Goal: Information Seeking & Learning: Learn about a topic

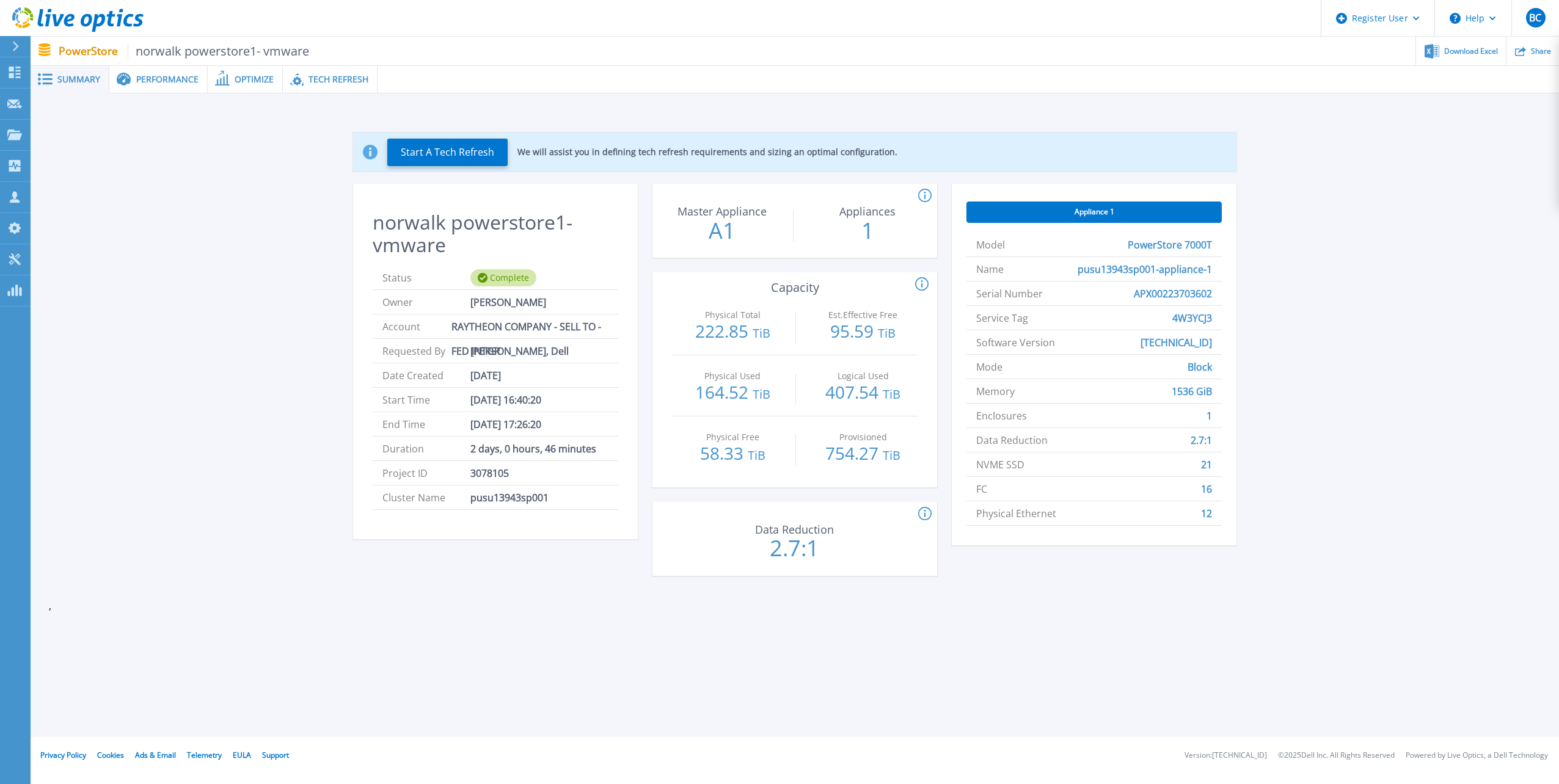
click at [176, 80] on span "Performance" at bounding box center [167, 78] width 62 height 8
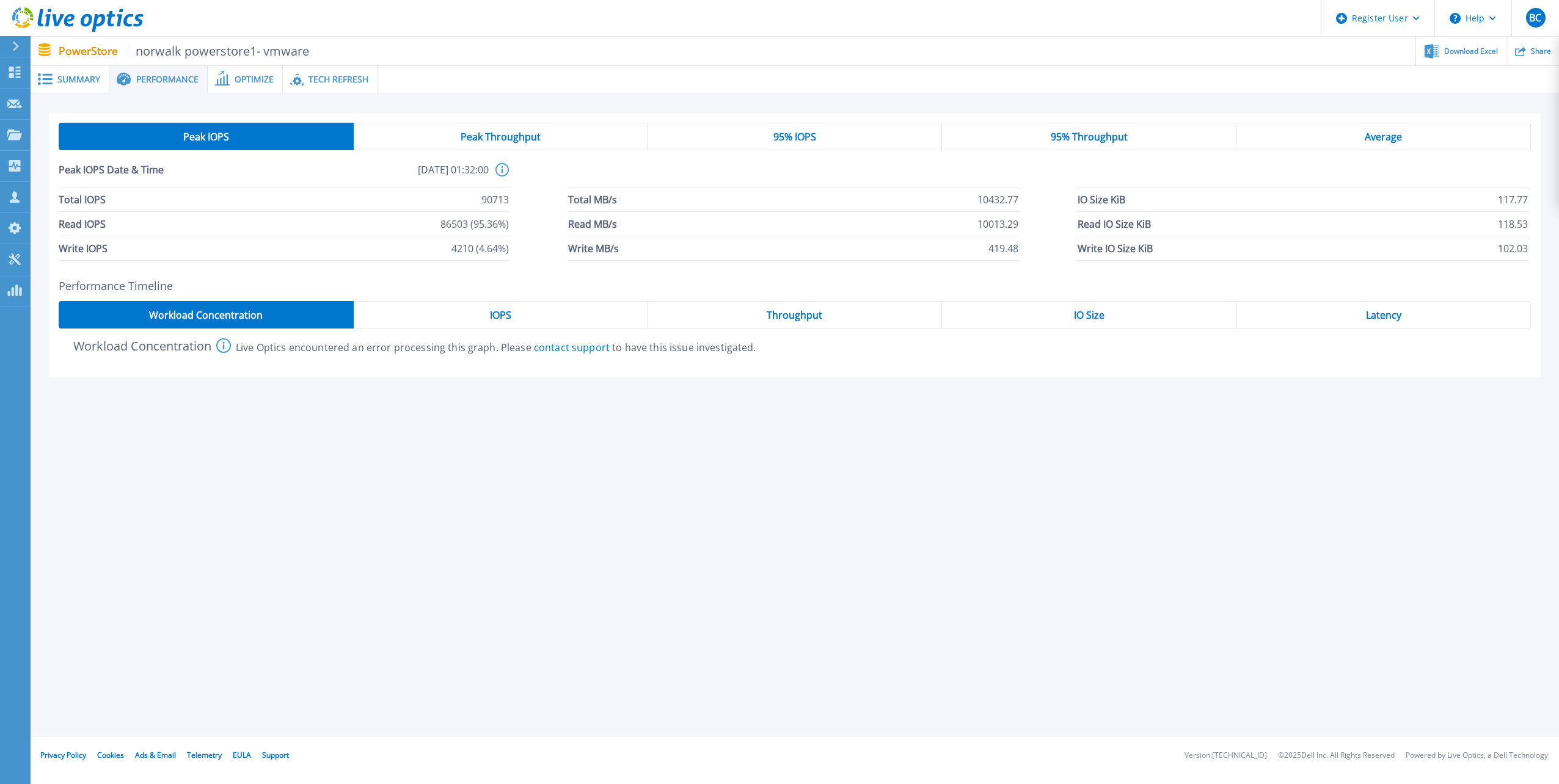
click at [479, 138] on span "Peak Throughput" at bounding box center [501, 137] width 80 height 10
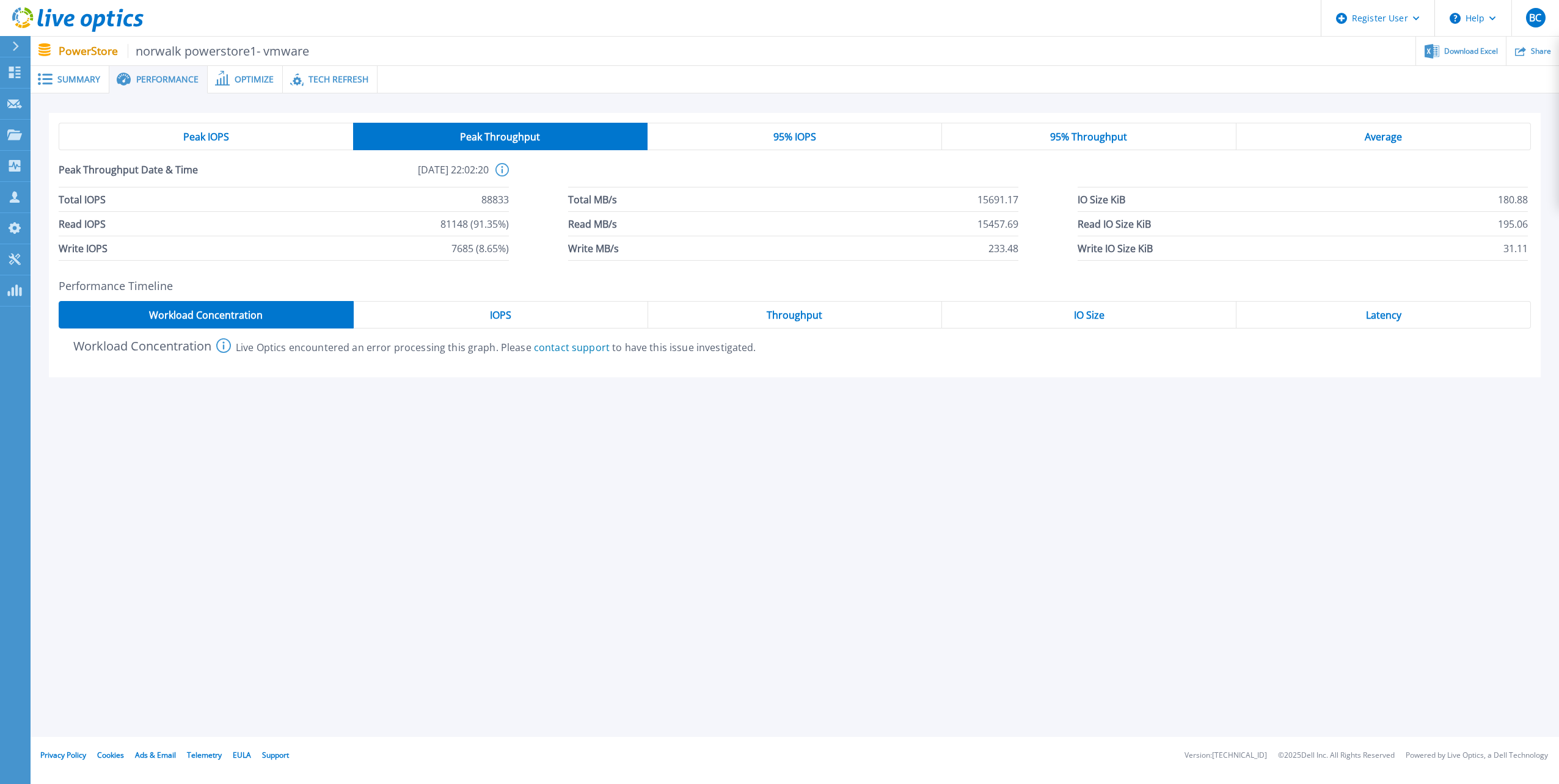
click at [867, 133] on div "95% IOPS" at bounding box center [794, 136] width 295 height 27
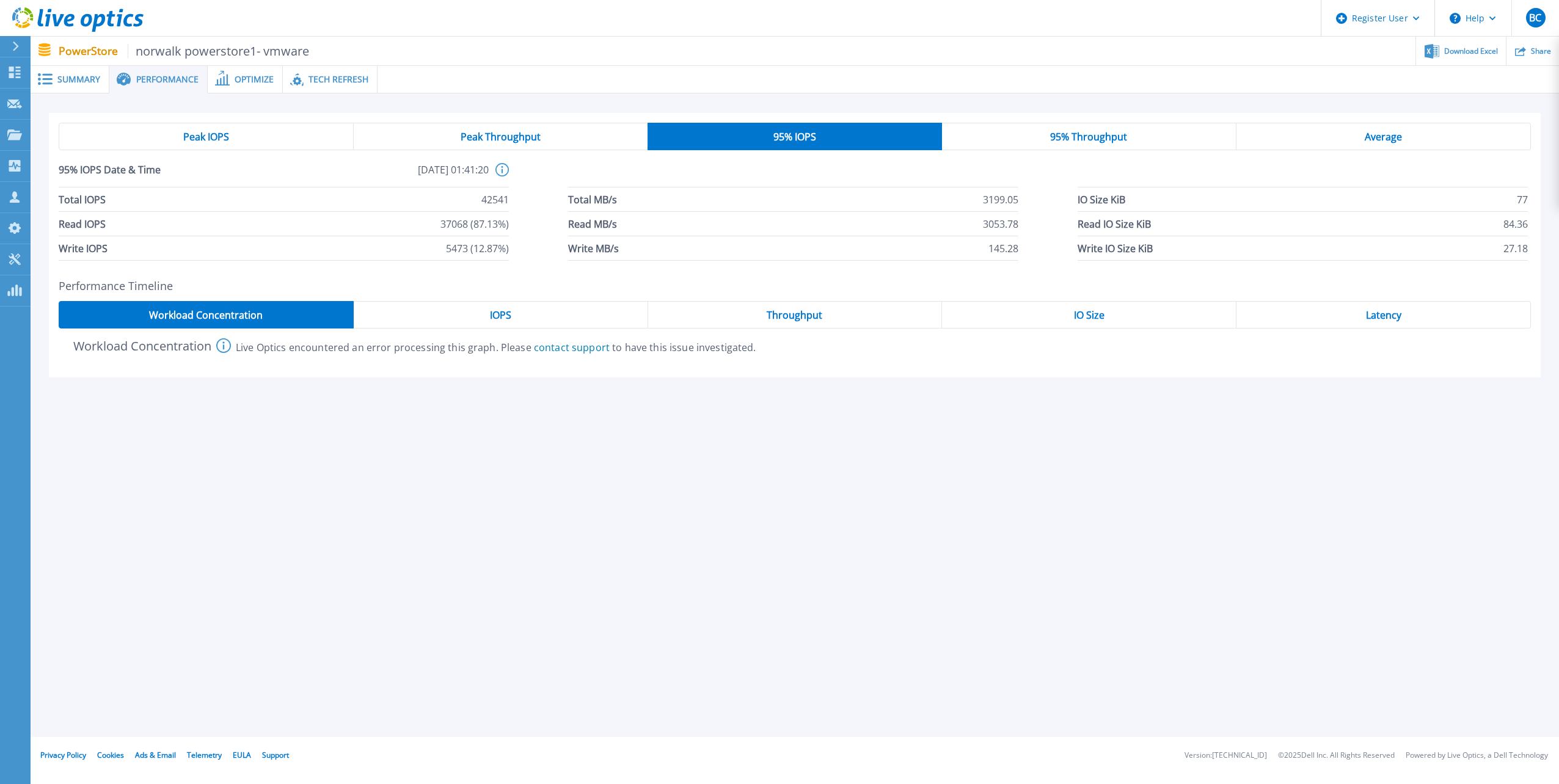
click at [1155, 138] on div "95% Throughput" at bounding box center [1089, 136] width 295 height 27
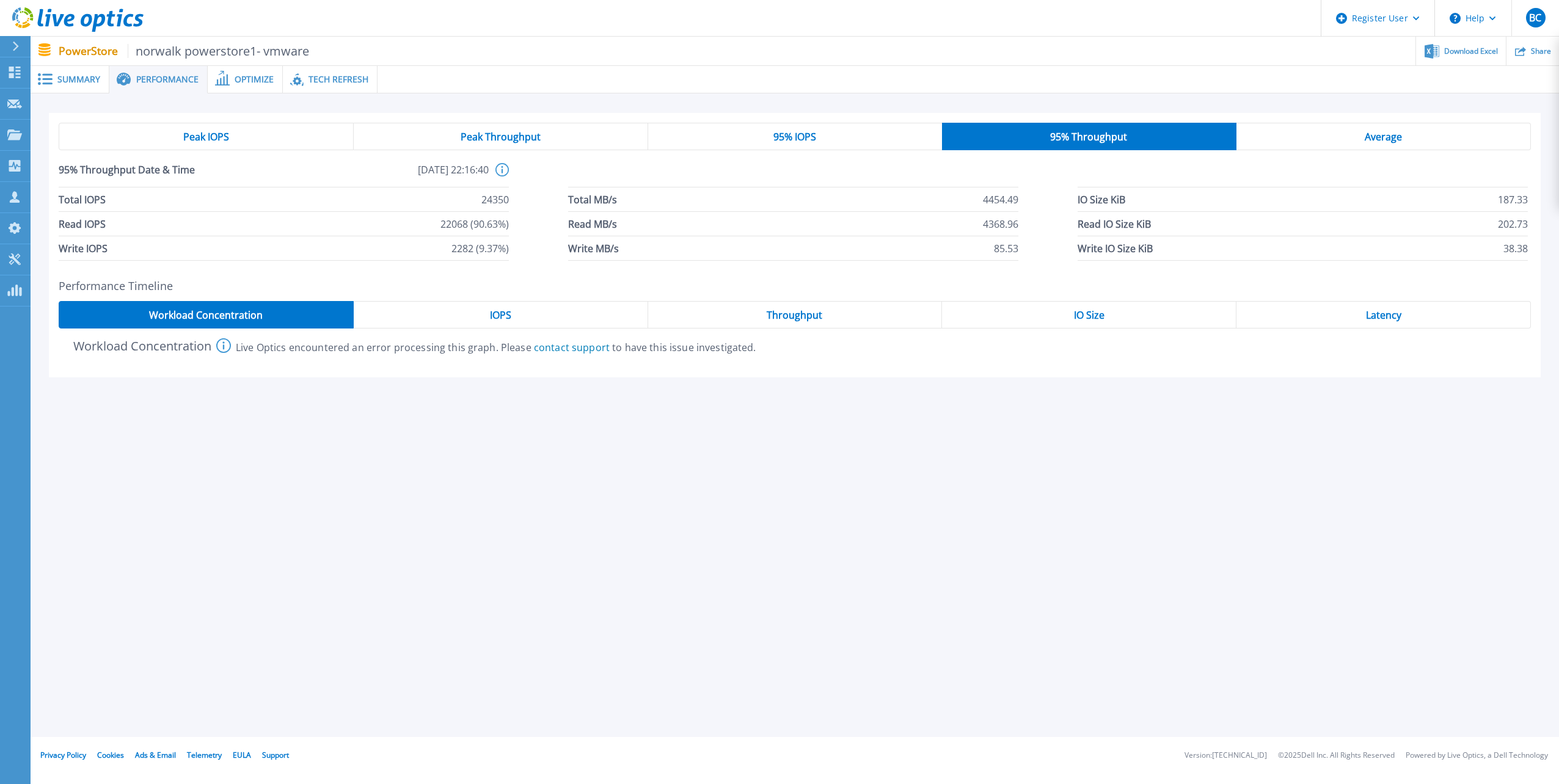
click at [579, 138] on div "Peak Throughput" at bounding box center [500, 136] width 295 height 27
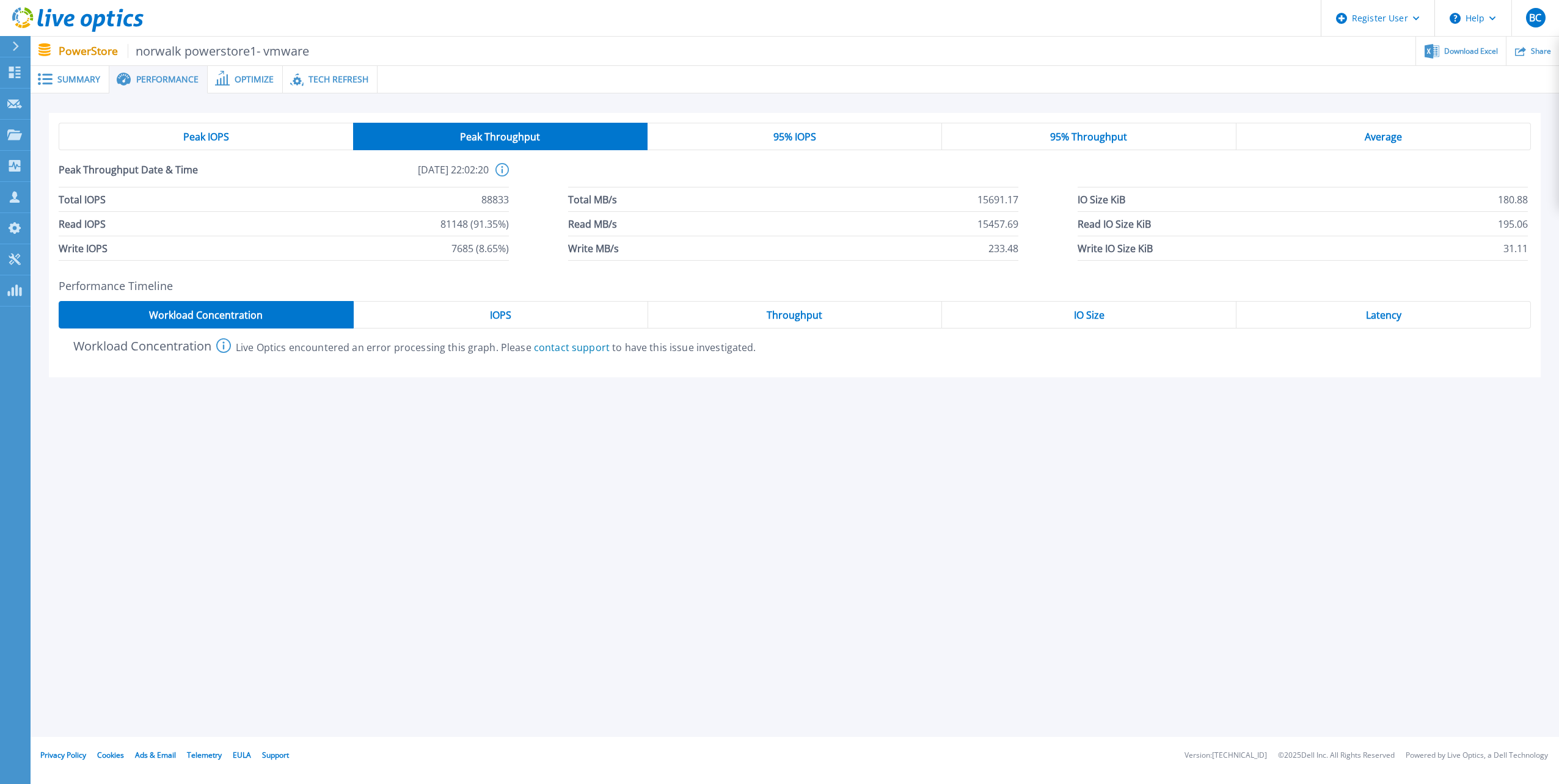
click at [1376, 314] on span "Latency" at bounding box center [1383, 315] width 36 height 10
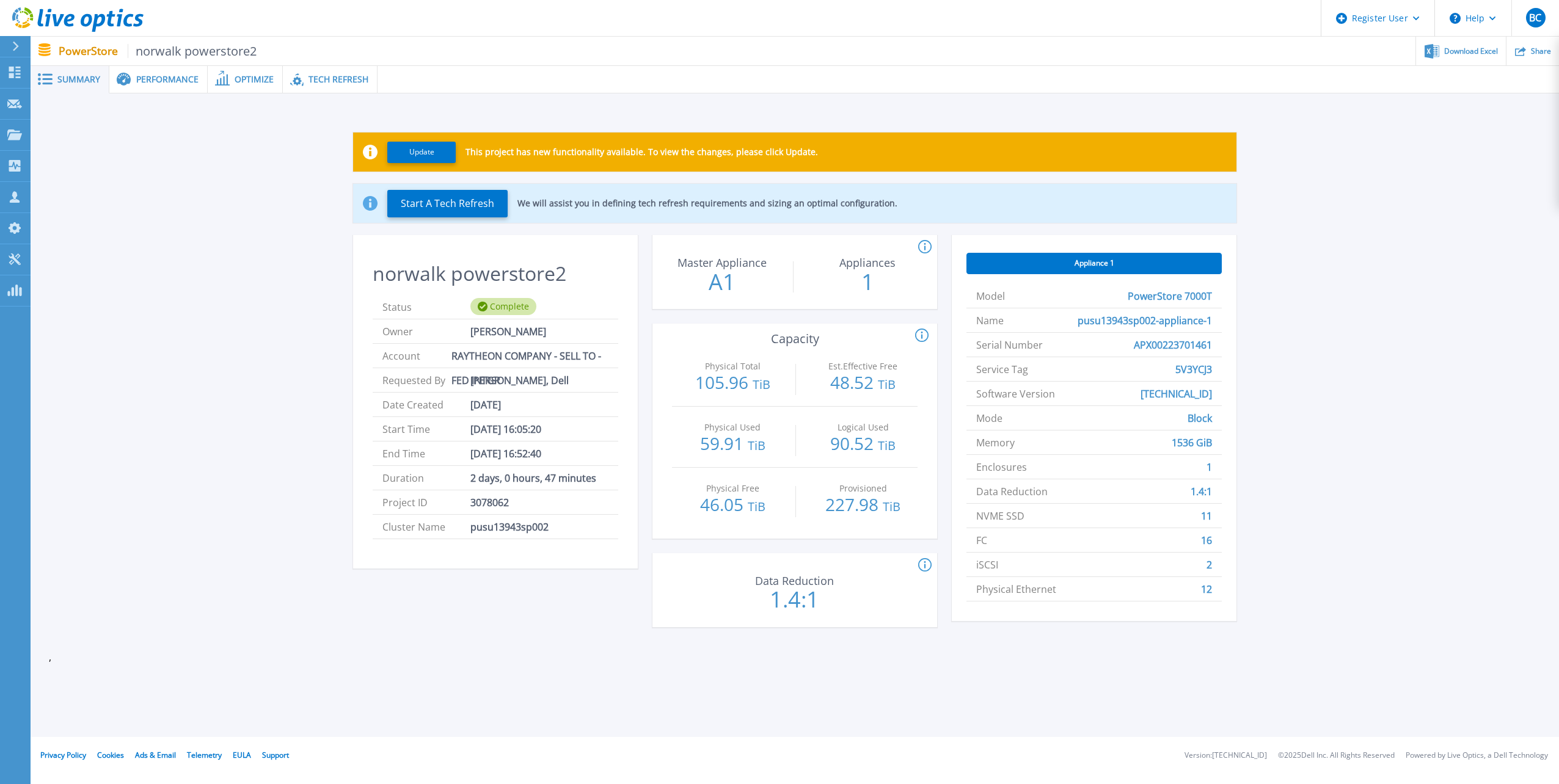
click at [167, 80] on span "Performance" at bounding box center [167, 78] width 62 height 8
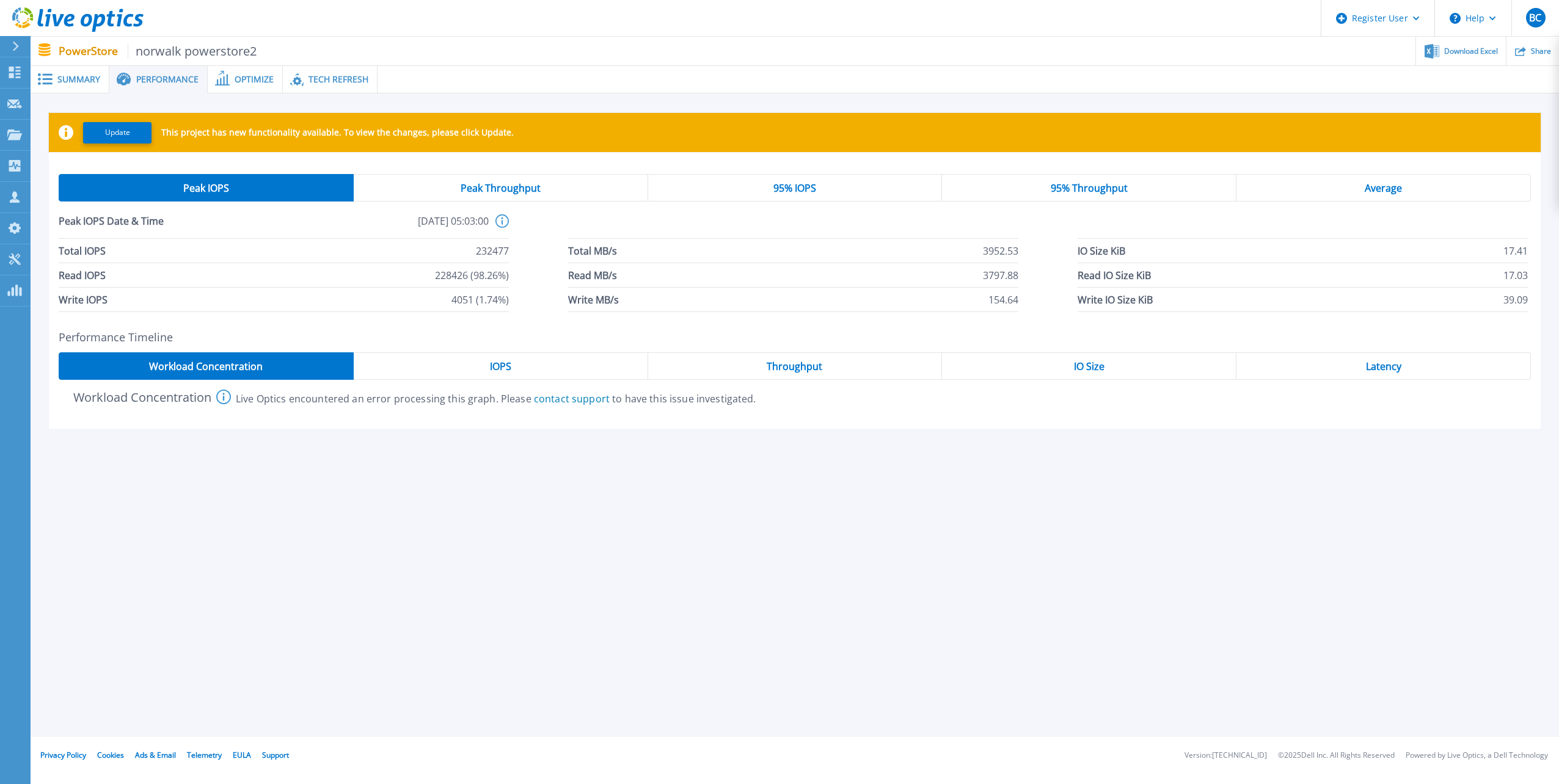
click at [572, 182] on div "Peak Throughput" at bounding box center [500, 188] width 295 height 27
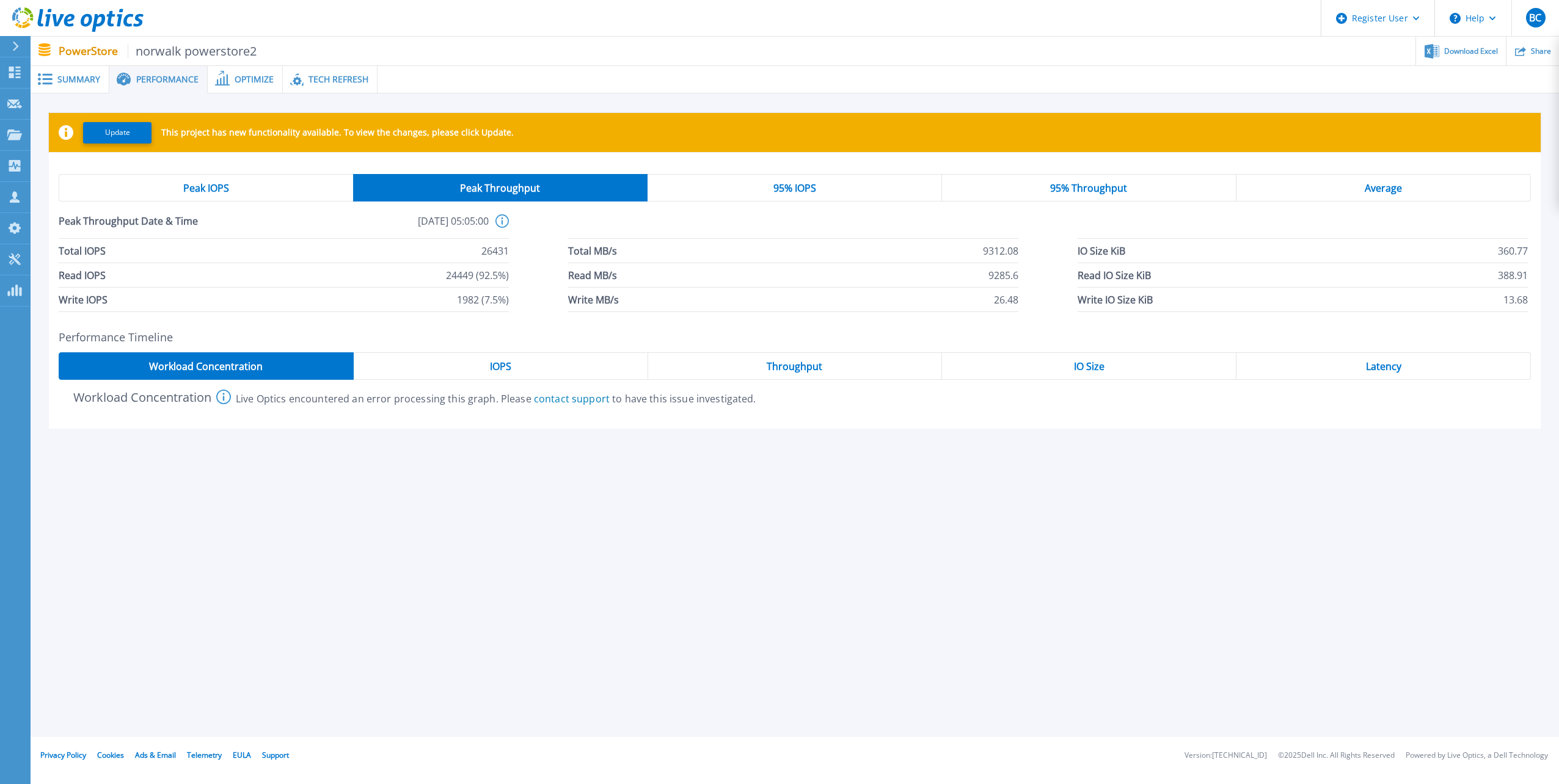
click at [1145, 185] on div "95% Throughput" at bounding box center [1089, 188] width 295 height 27
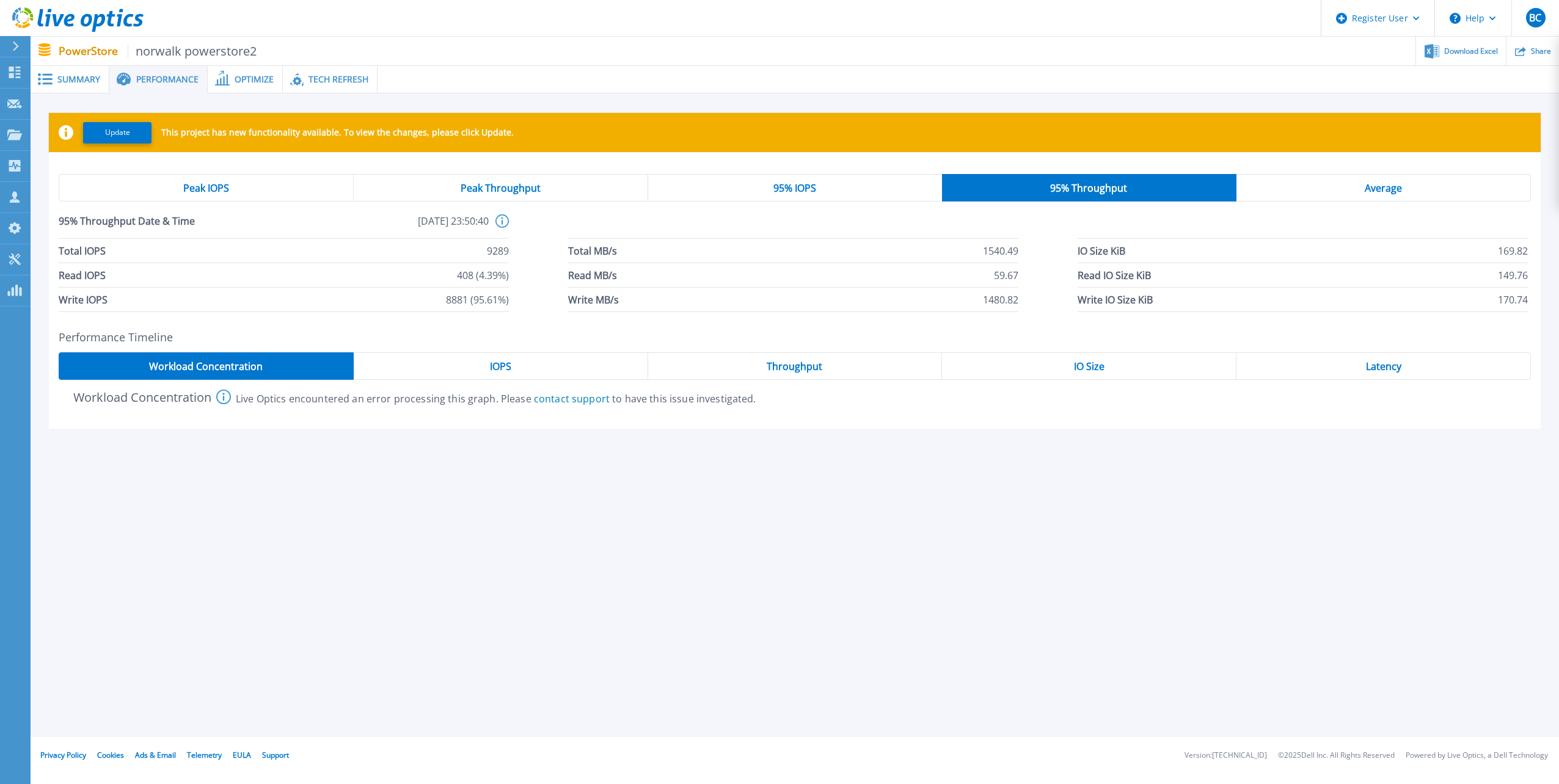
click at [527, 183] on span "Peak Throughput" at bounding box center [501, 188] width 80 height 10
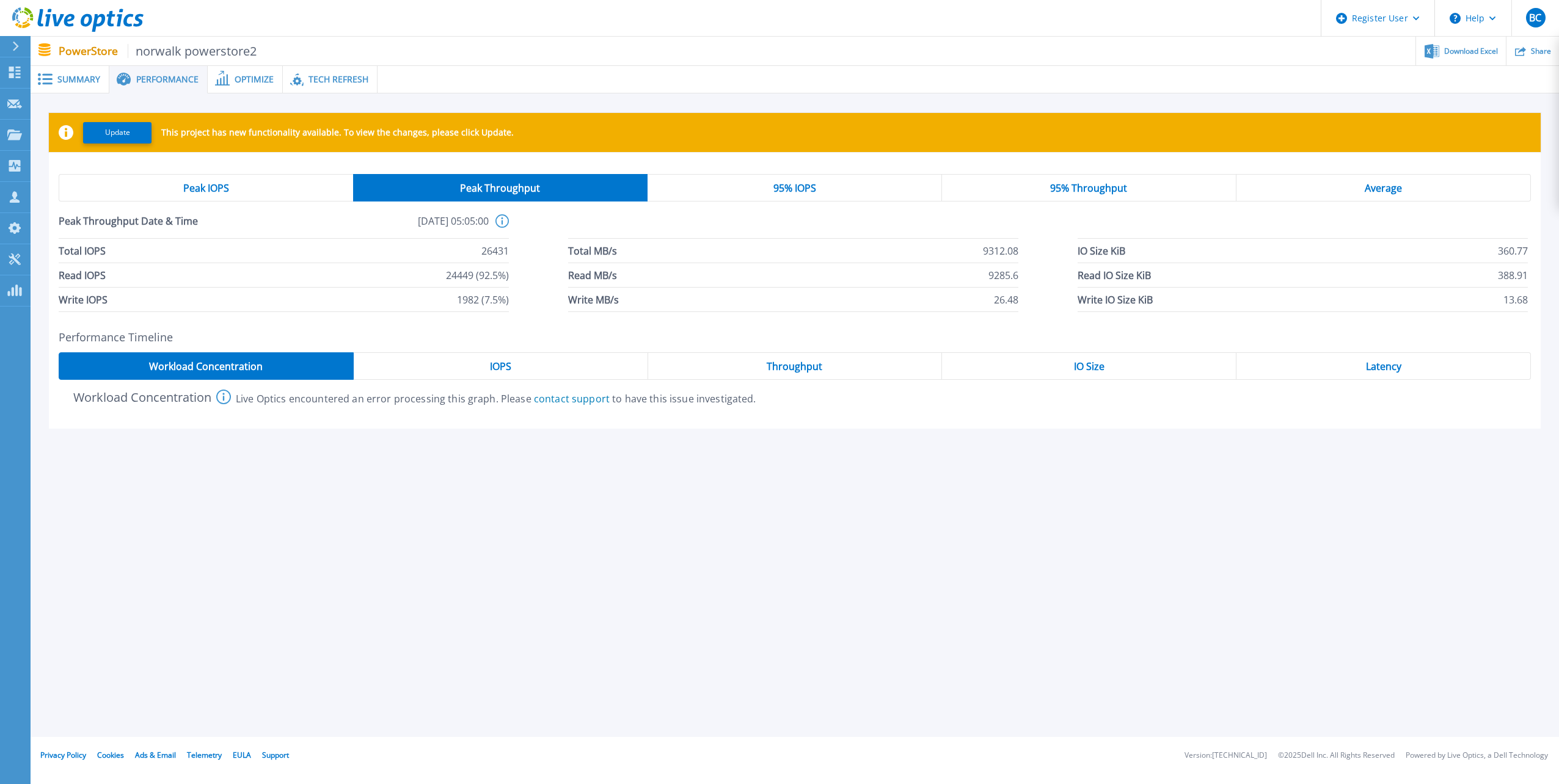
click at [298, 189] on div "Peak IOPS" at bounding box center [205, 188] width 295 height 27
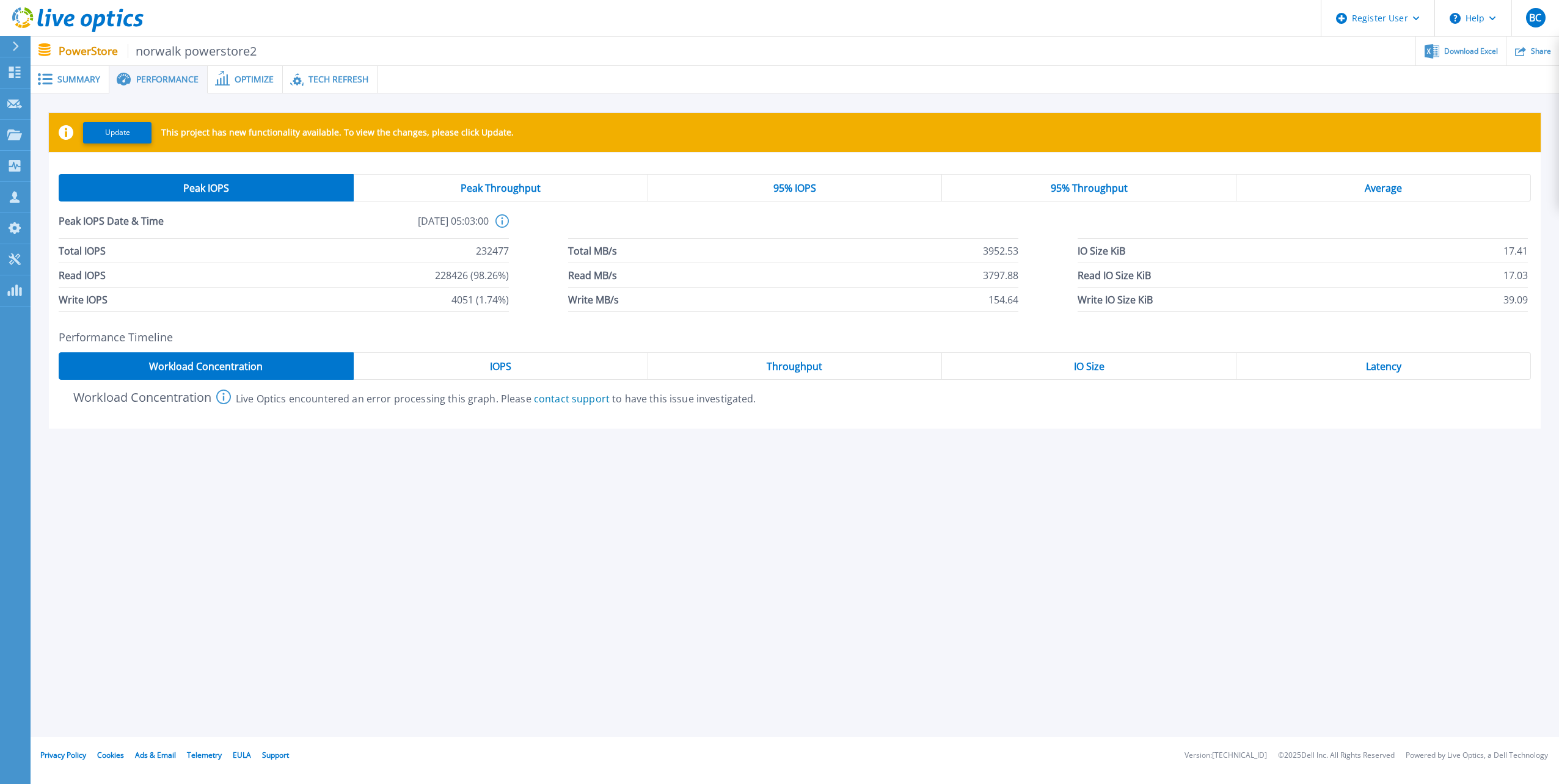
click at [447, 189] on div "Peak Throughput" at bounding box center [500, 188] width 295 height 27
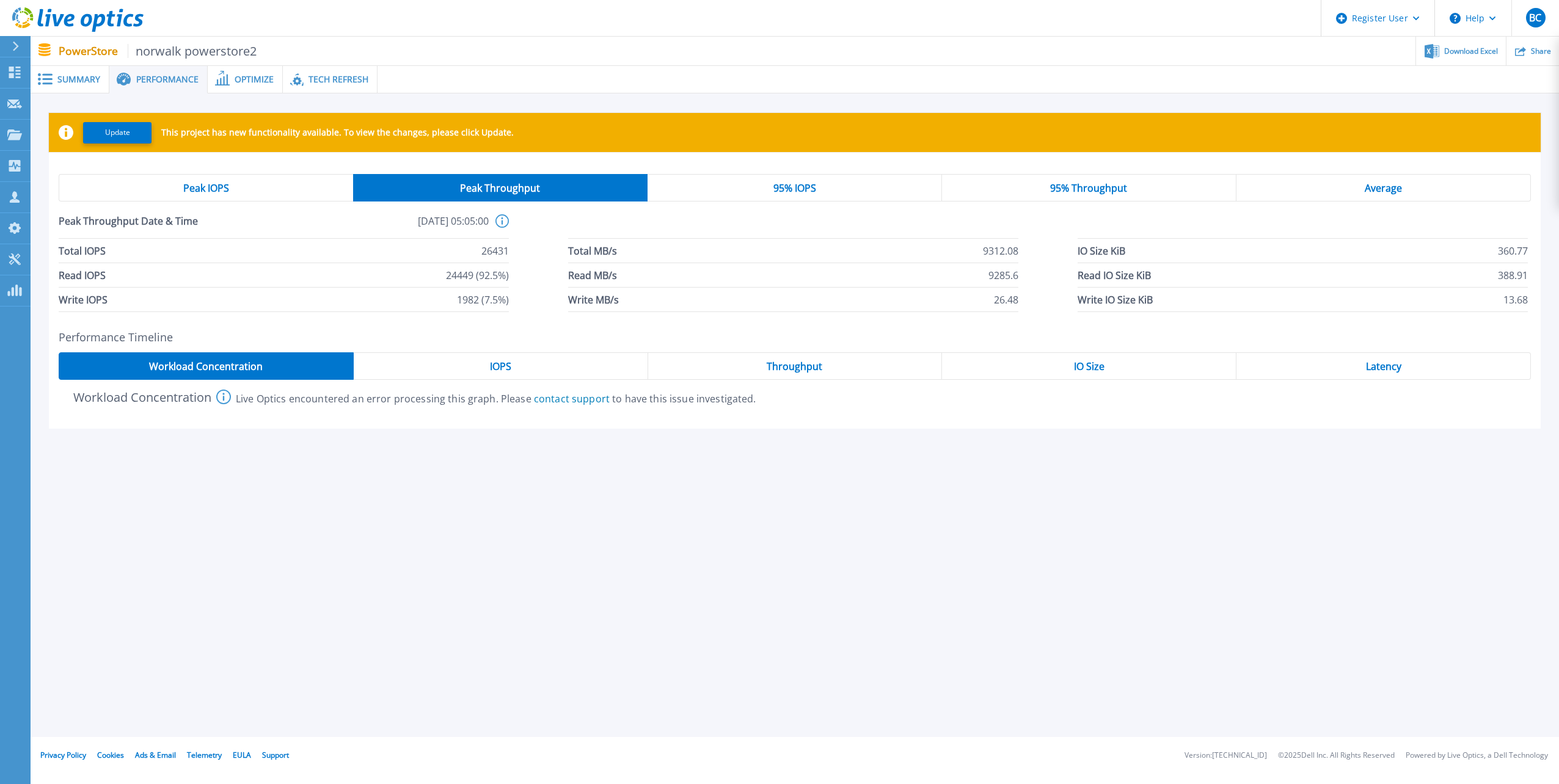
click at [266, 187] on div "Peak IOPS" at bounding box center [205, 188] width 295 height 27
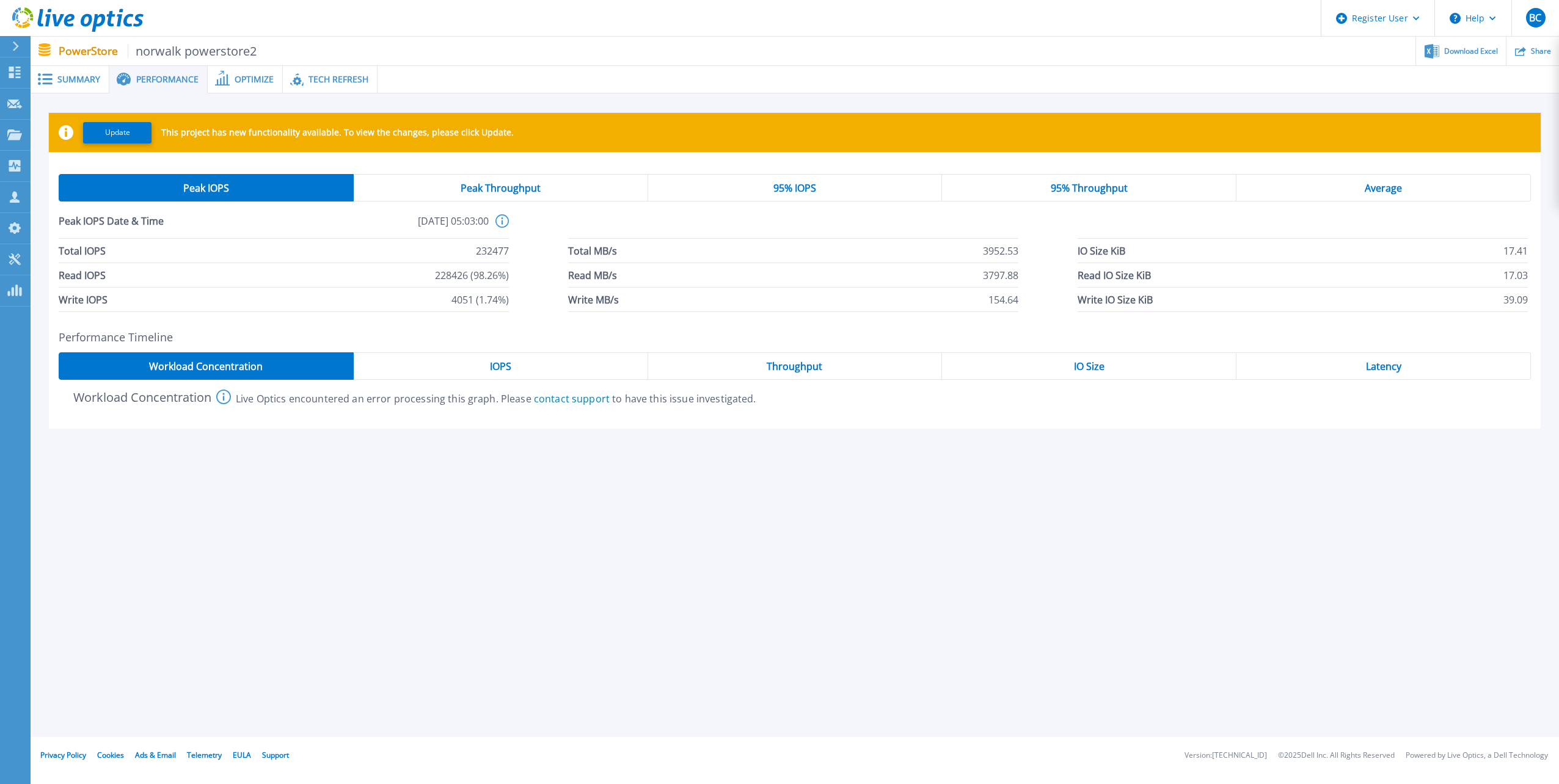
click at [459, 184] on div "Peak Throughput" at bounding box center [500, 188] width 295 height 27
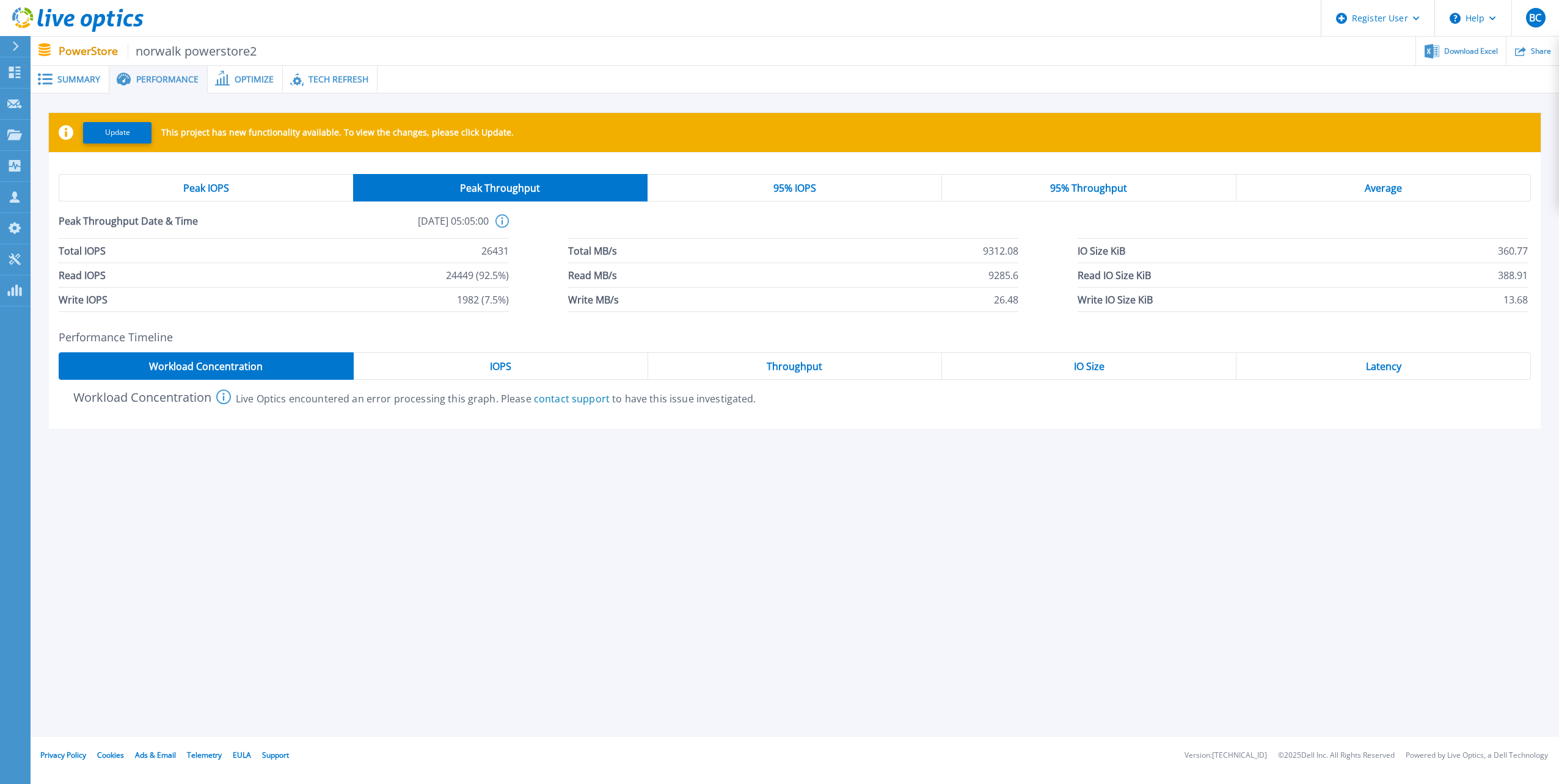
click at [808, 187] on span "95% IOPS" at bounding box center [794, 188] width 43 height 10
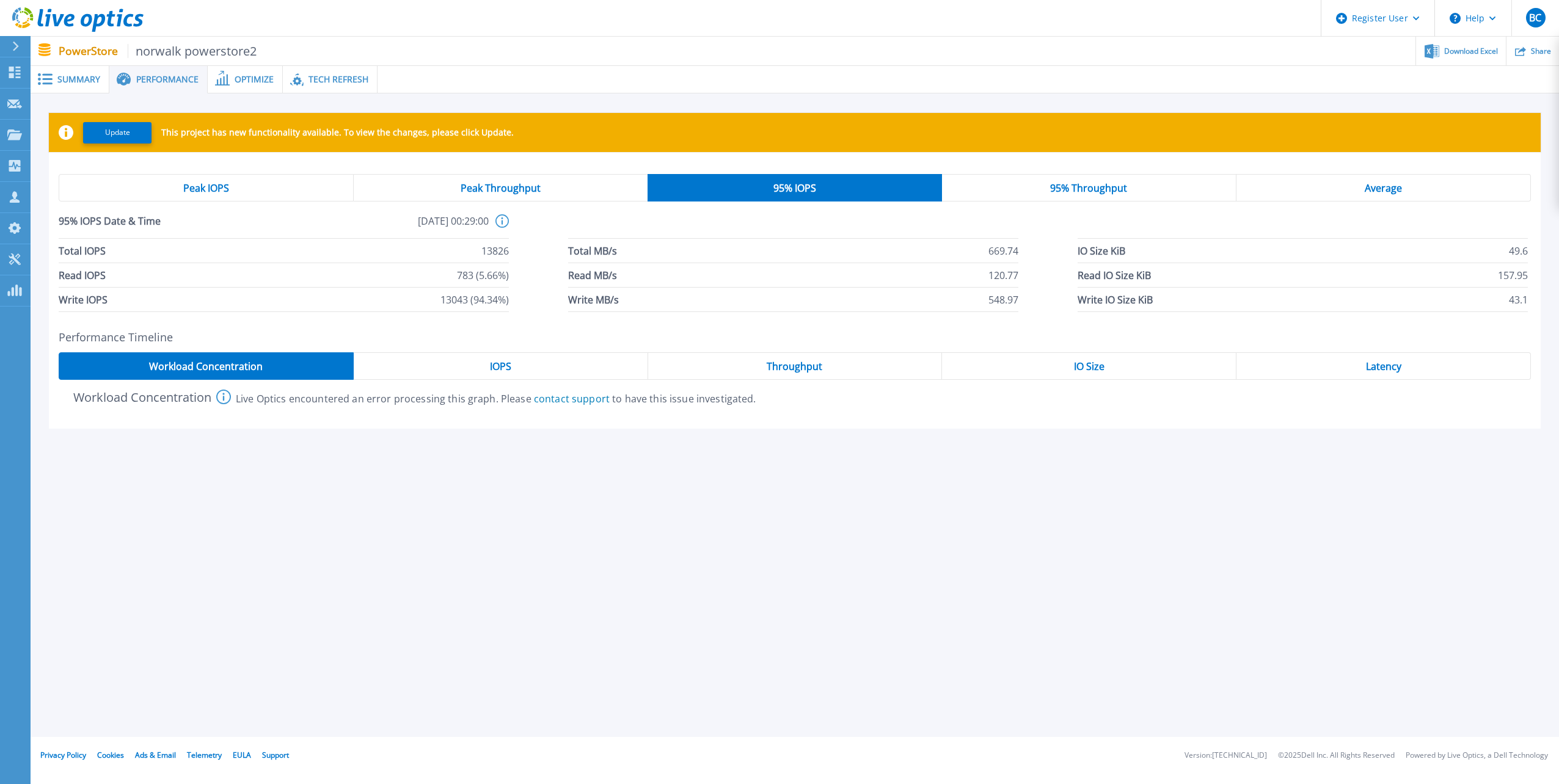
click at [556, 183] on div "Peak Throughput" at bounding box center [500, 188] width 294 height 27
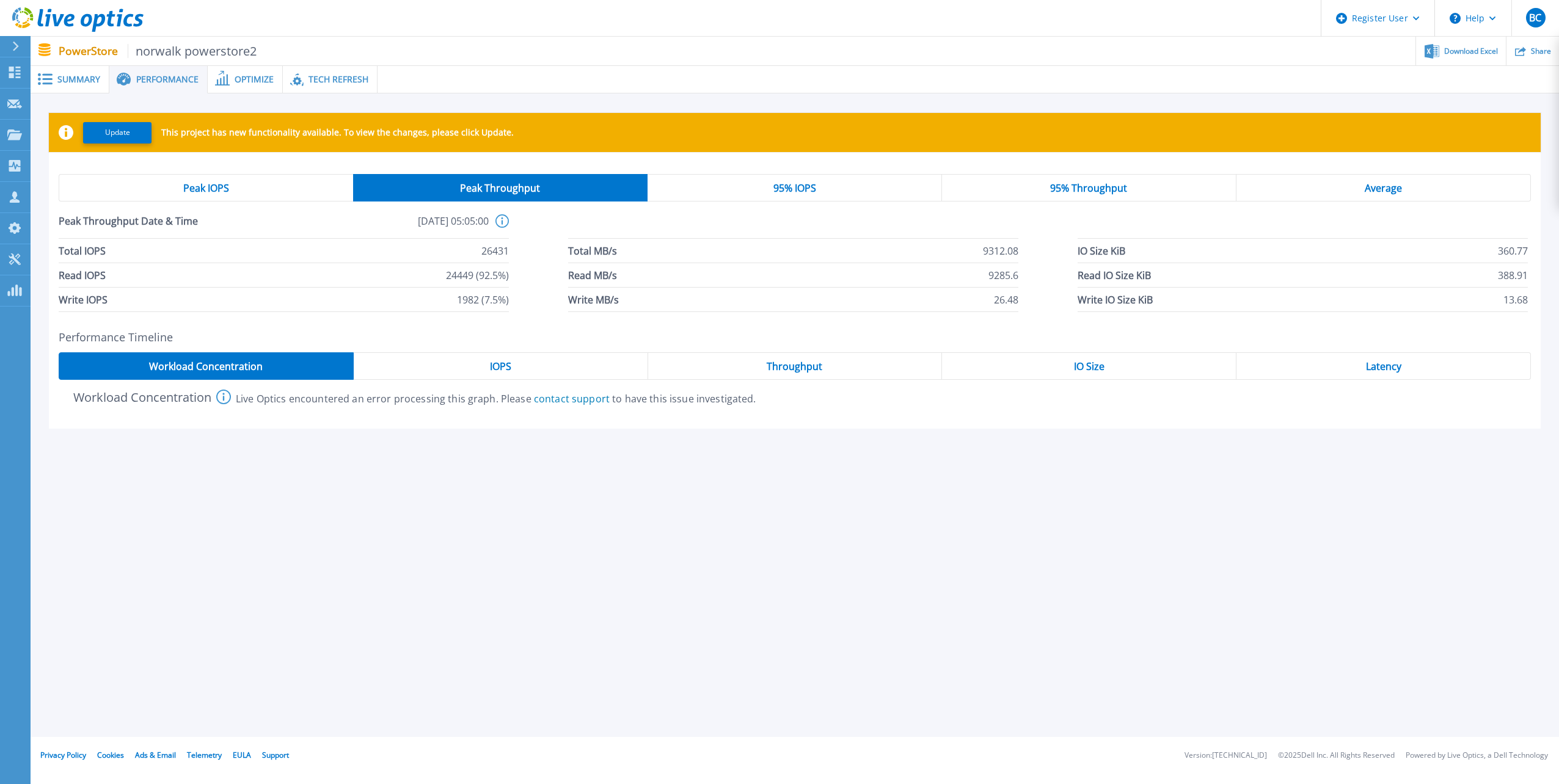
click at [793, 185] on span "95% IOPS" at bounding box center [794, 188] width 43 height 10
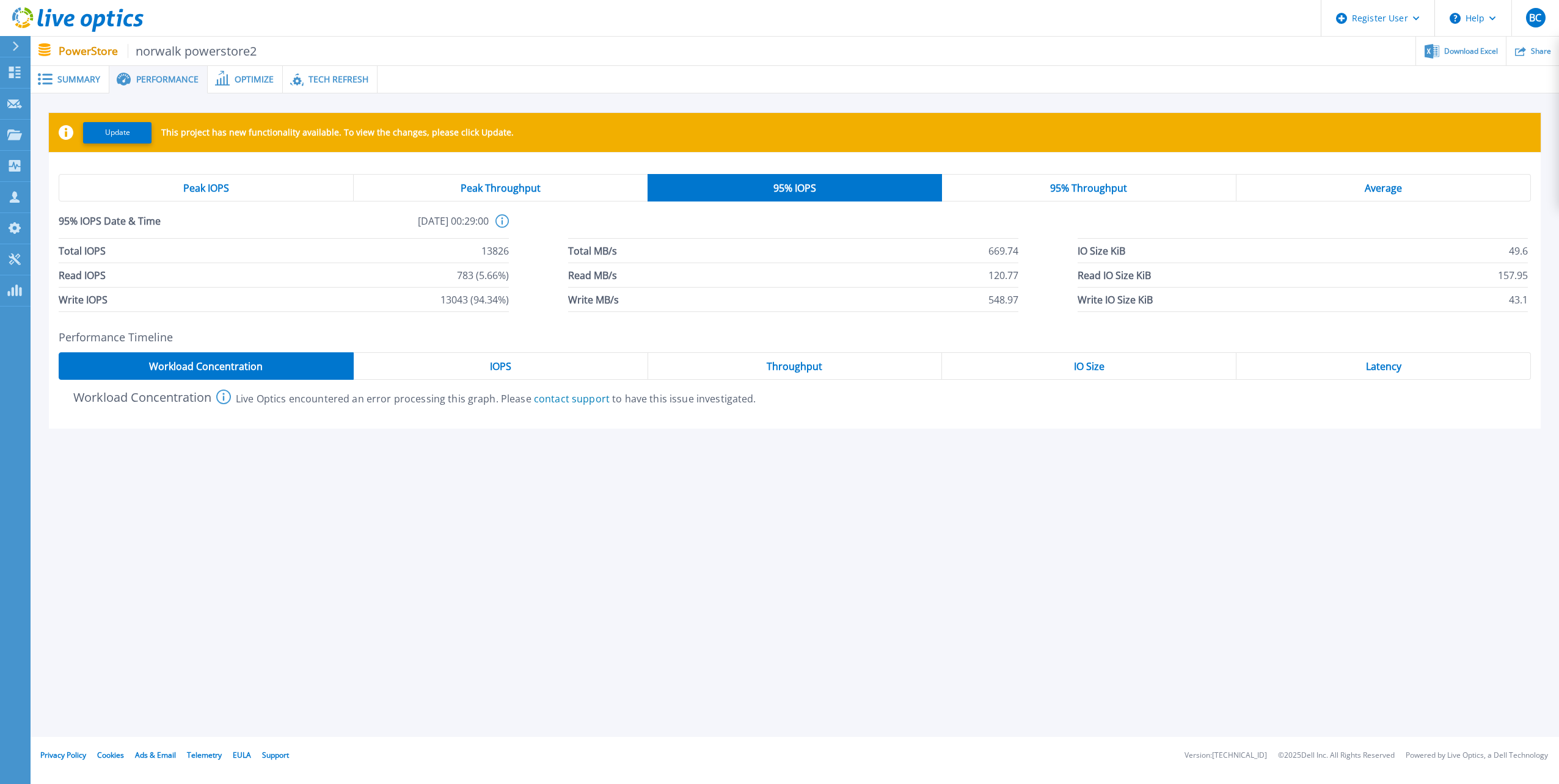
click at [507, 190] on span "Peak Throughput" at bounding box center [501, 188] width 80 height 10
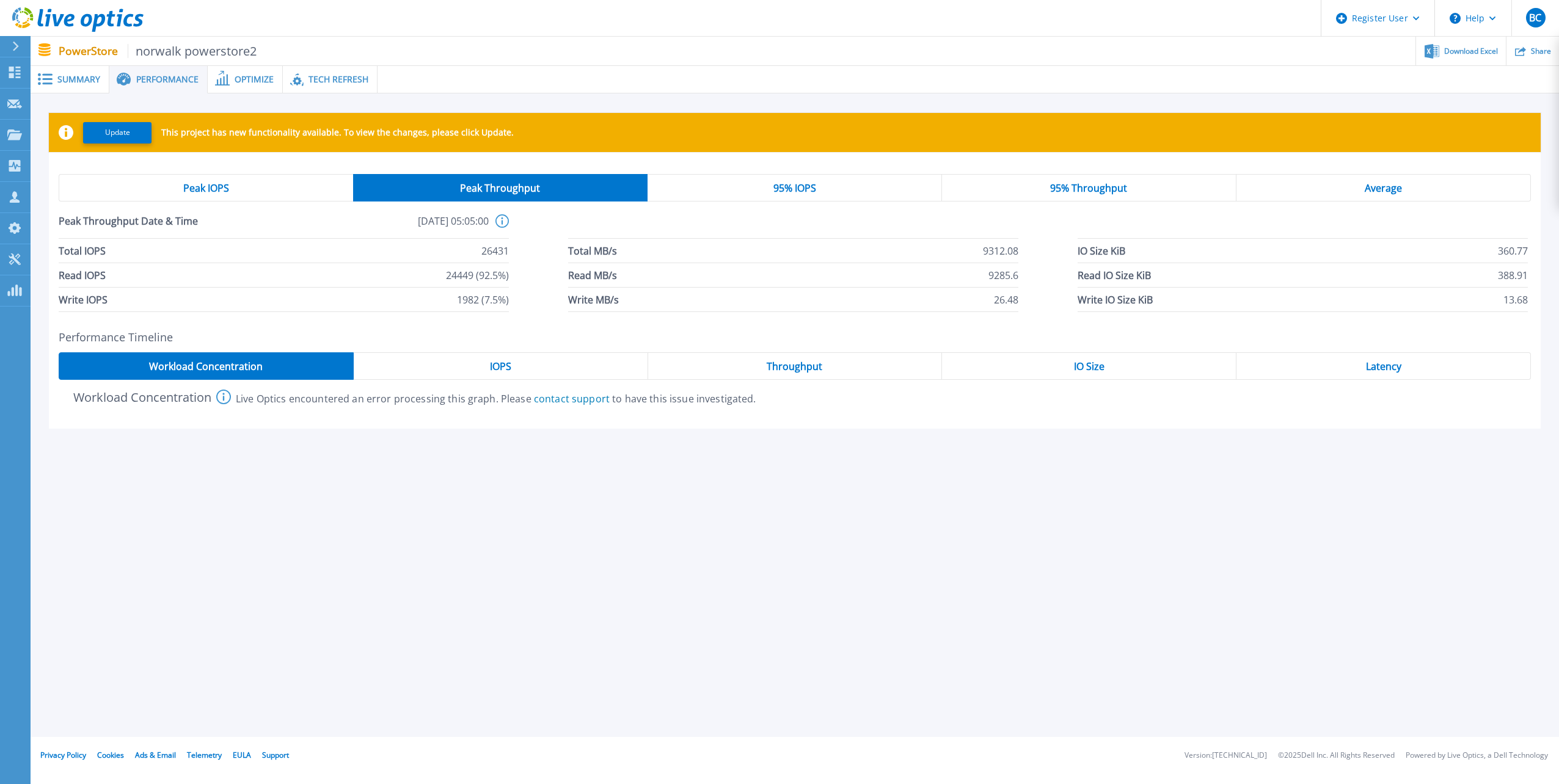
click at [239, 193] on div "Peak IOPS" at bounding box center [205, 188] width 295 height 27
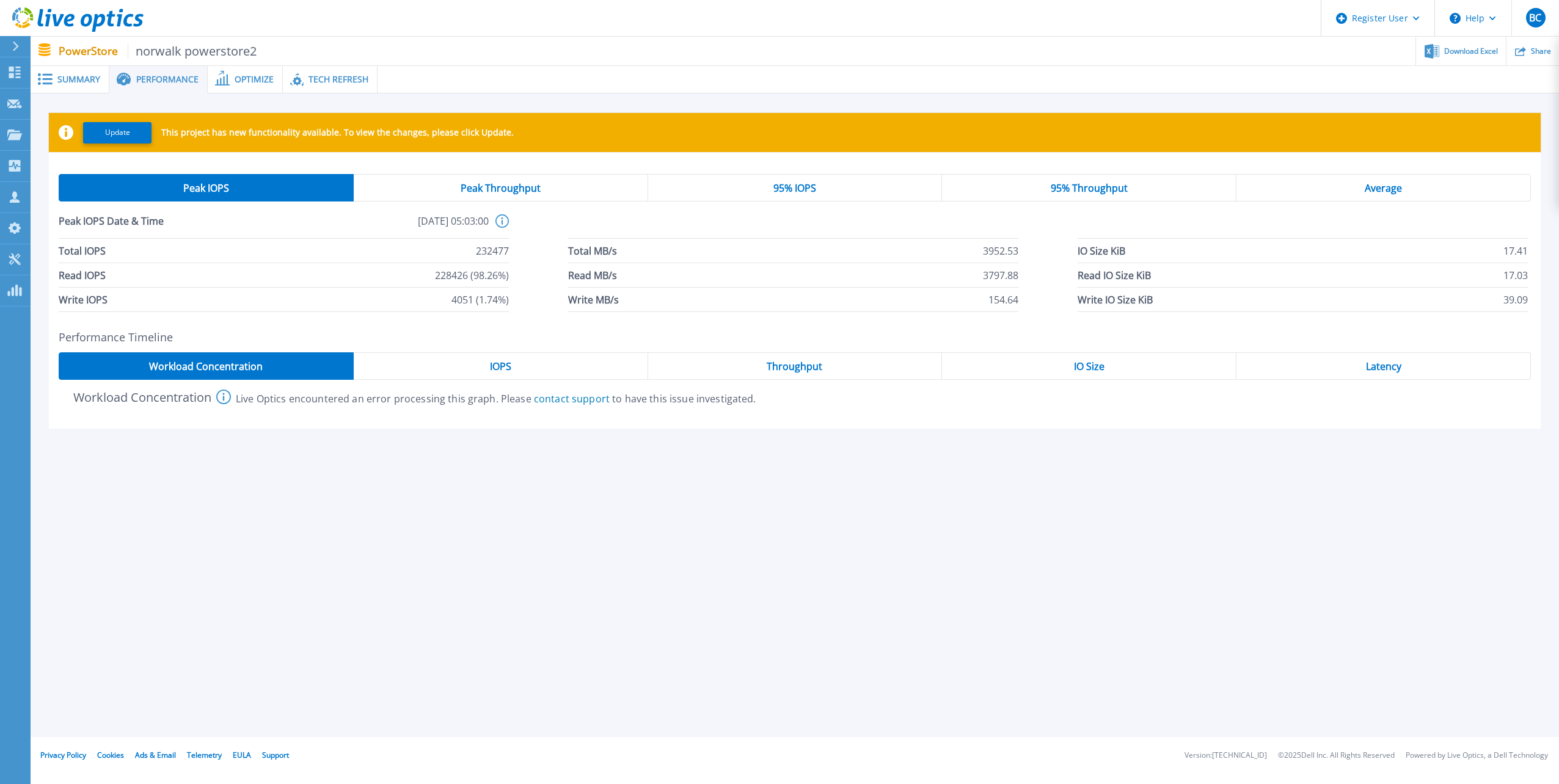
click at [489, 184] on span "Peak Throughput" at bounding box center [501, 188] width 80 height 10
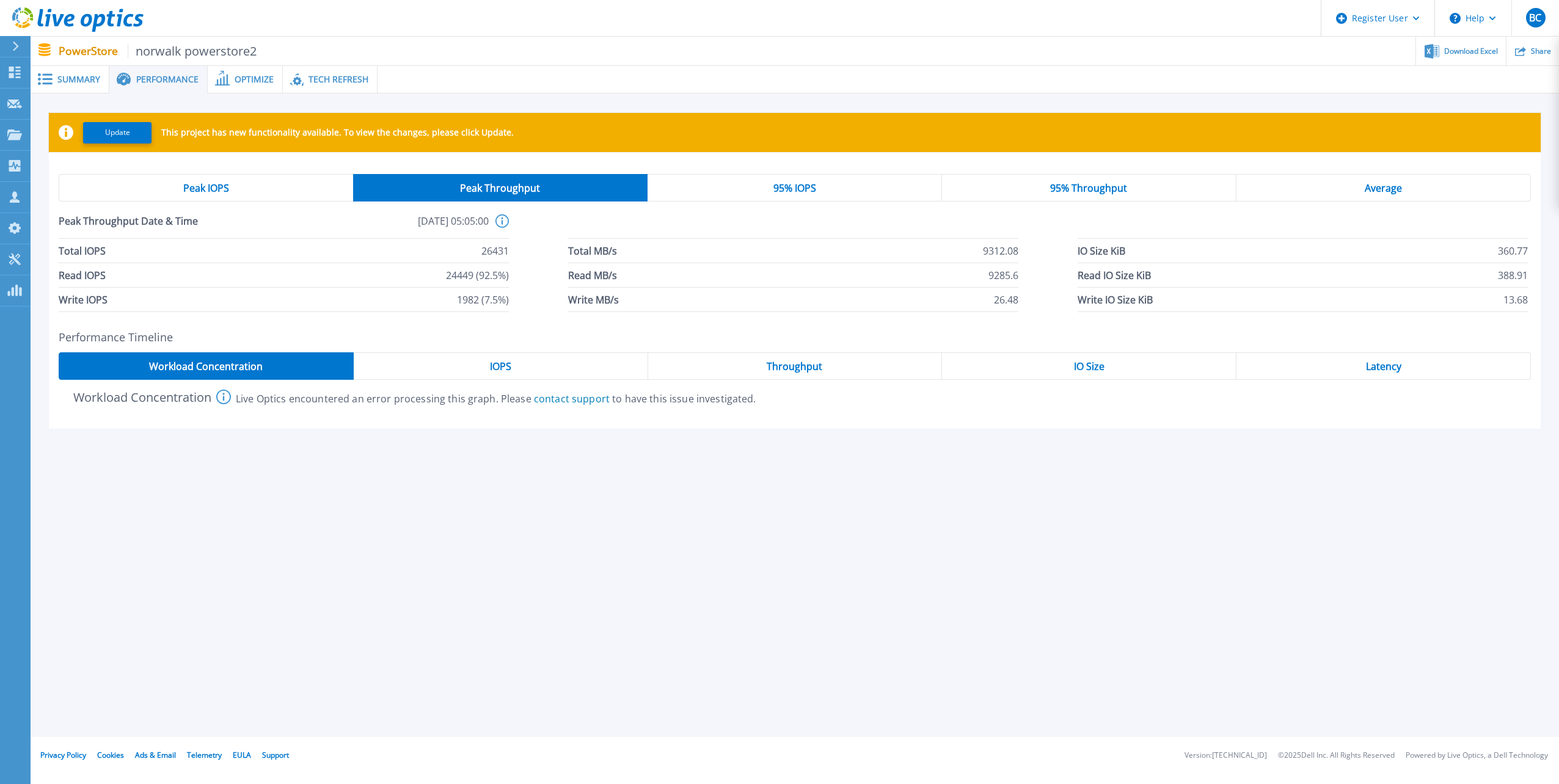
click at [538, 371] on div "IOPS" at bounding box center [500, 366] width 295 height 27
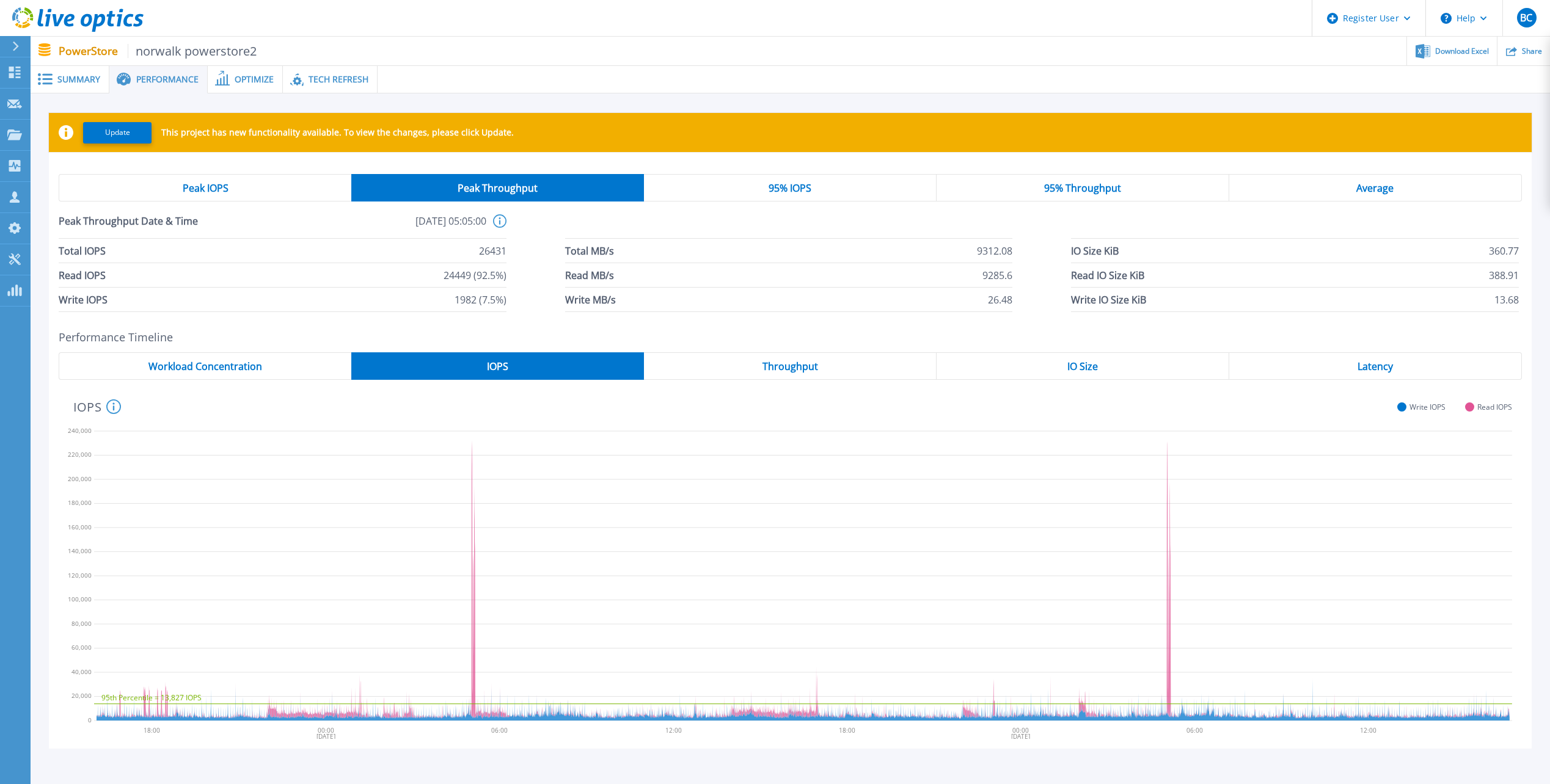
click at [1349, 370] on div "Latency" at bounding box center [1375, 366] width 293 height 27
